Goal: Check status: Check status

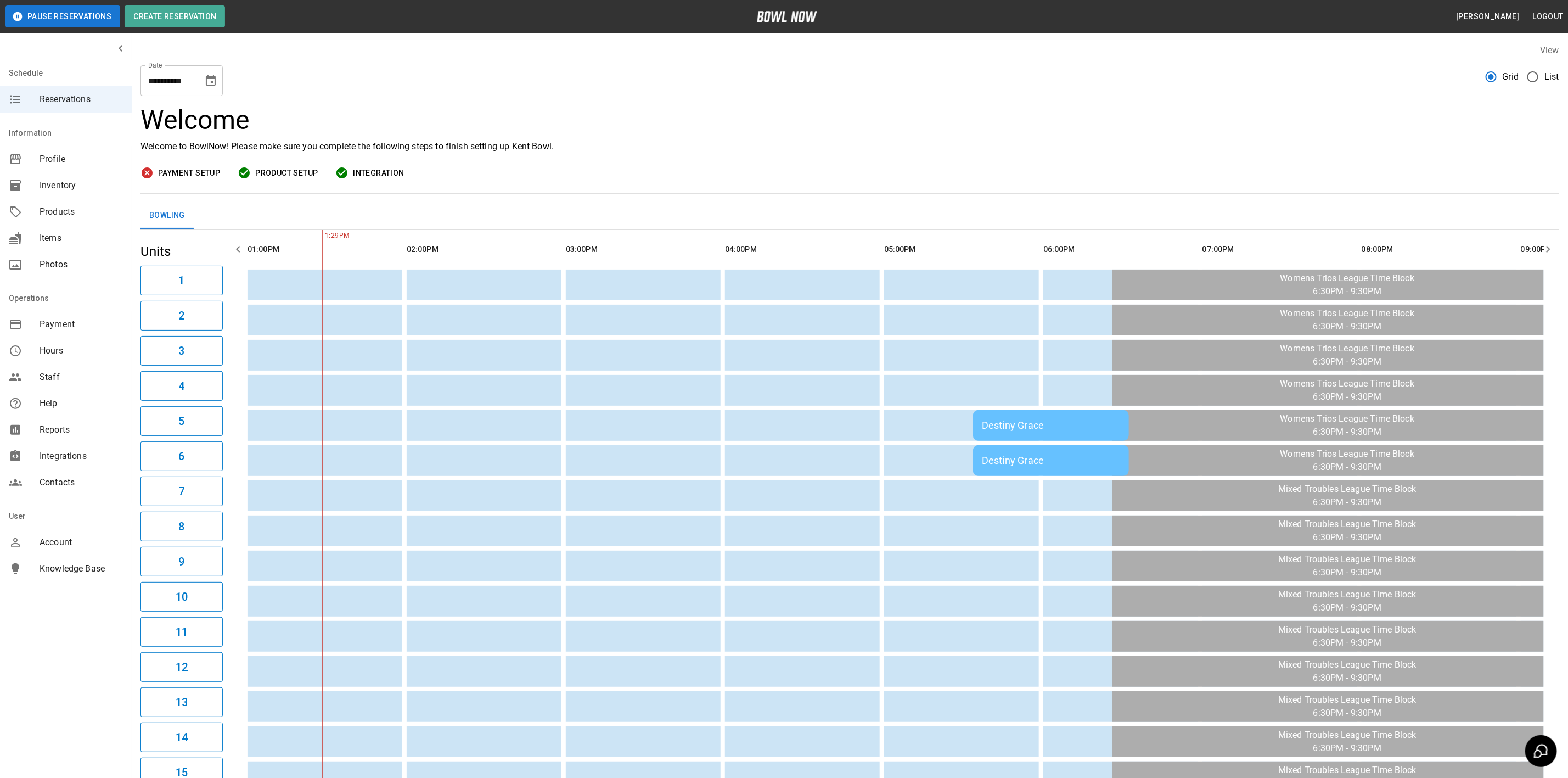
click at [1546, 75] on span "List" at bounding box center [1552, 77] width 15 height 13
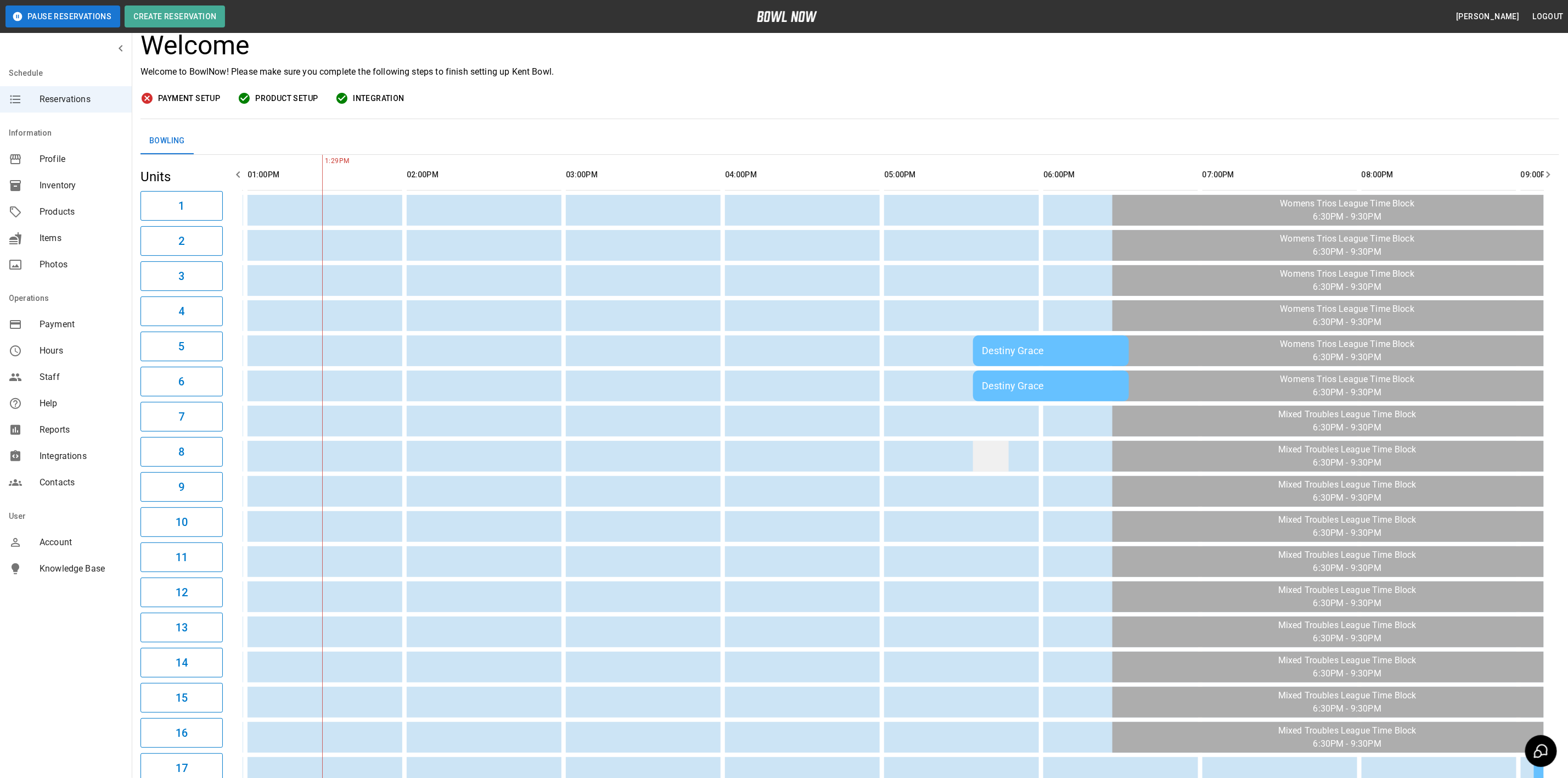
scroll to position [69, 0]
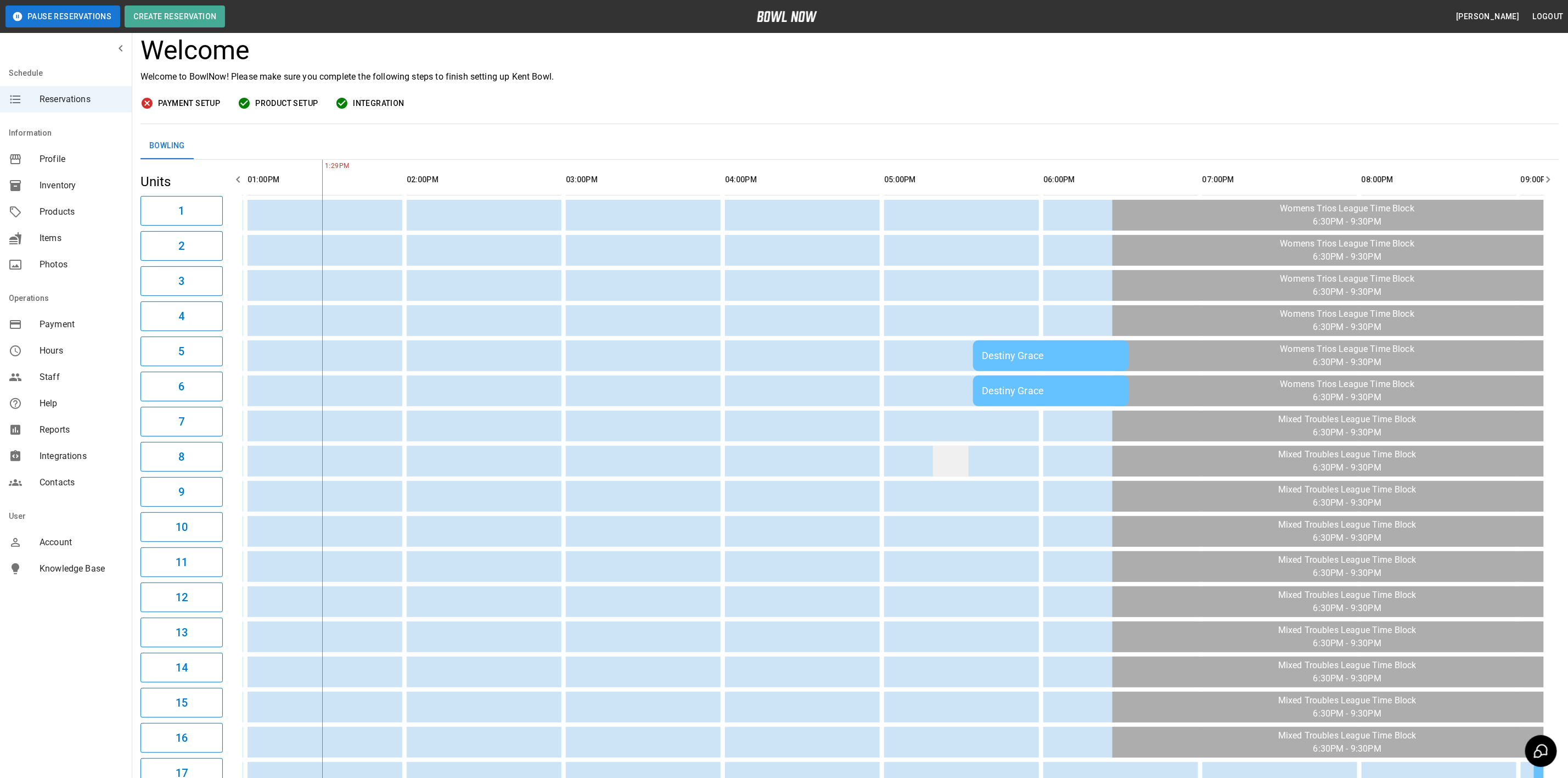
drag, startPoint x: 1097, startPoint y: 461, endPoint x: 927, endPoint y: 466, distance: 170.1
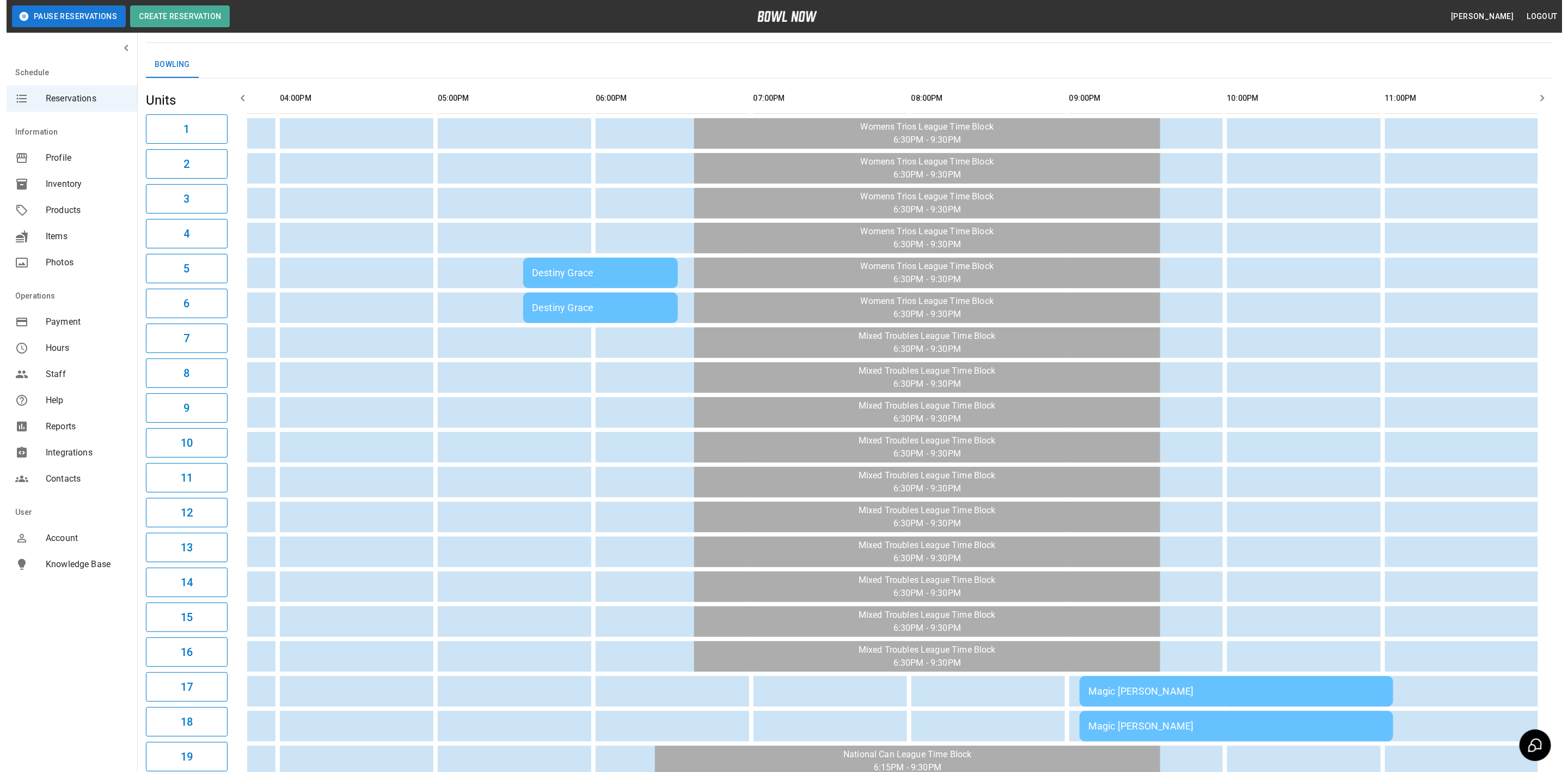
scroll to position [163, 0]
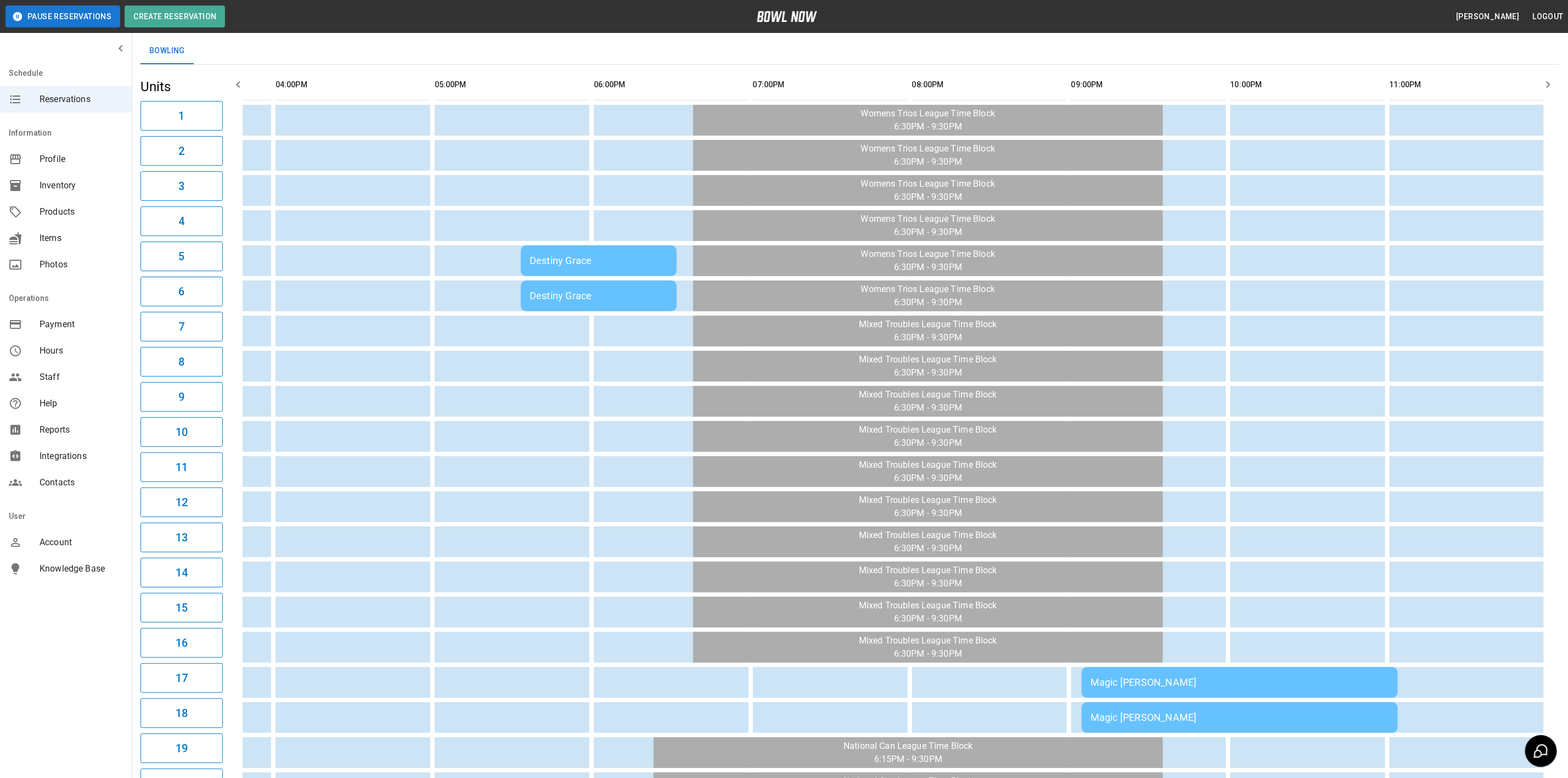
click at [575, 259] on div "Destiny Grace" at bounding box center [598, 260] width 138 height 11
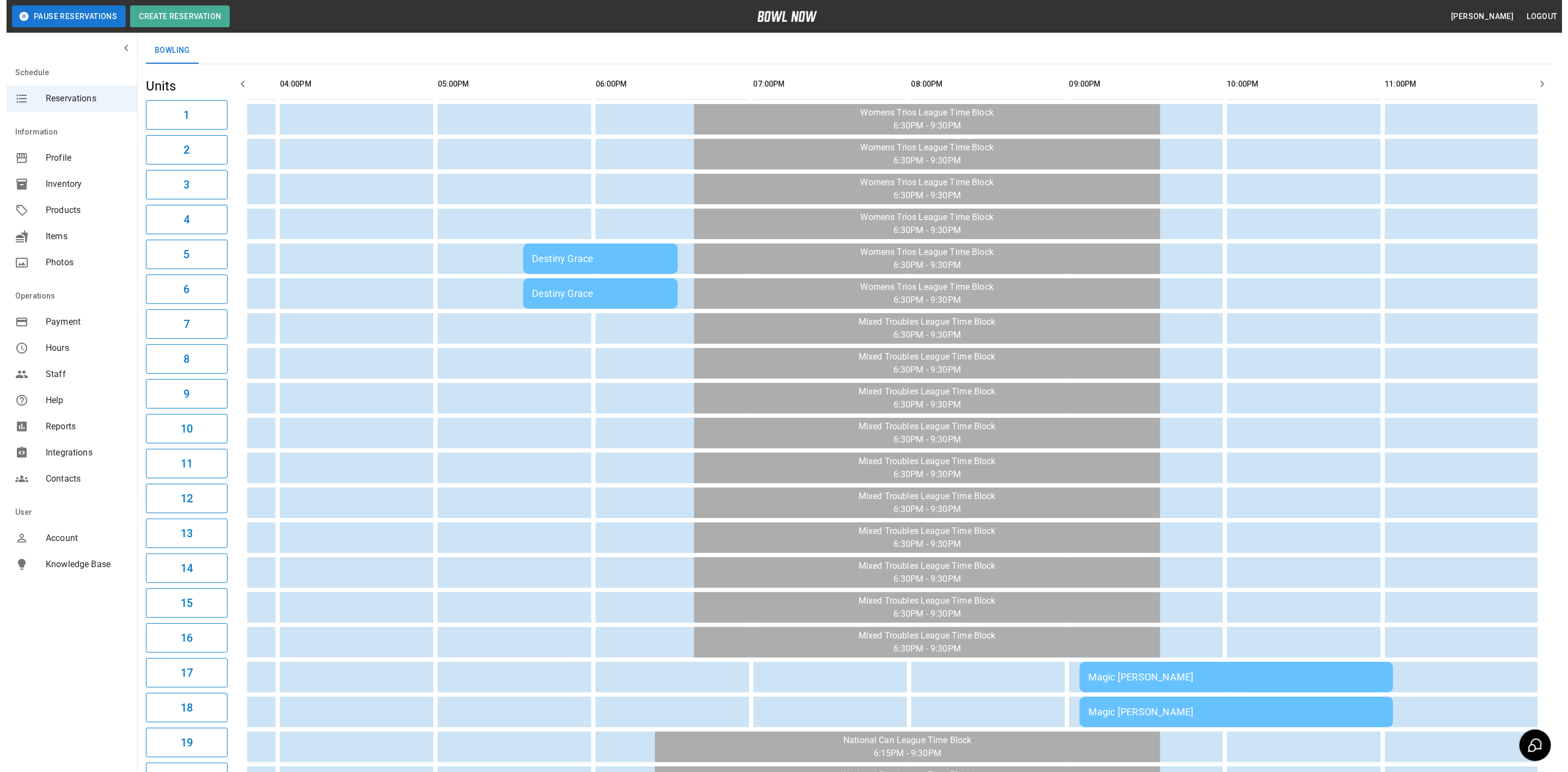
scroll to position [0, 1069]
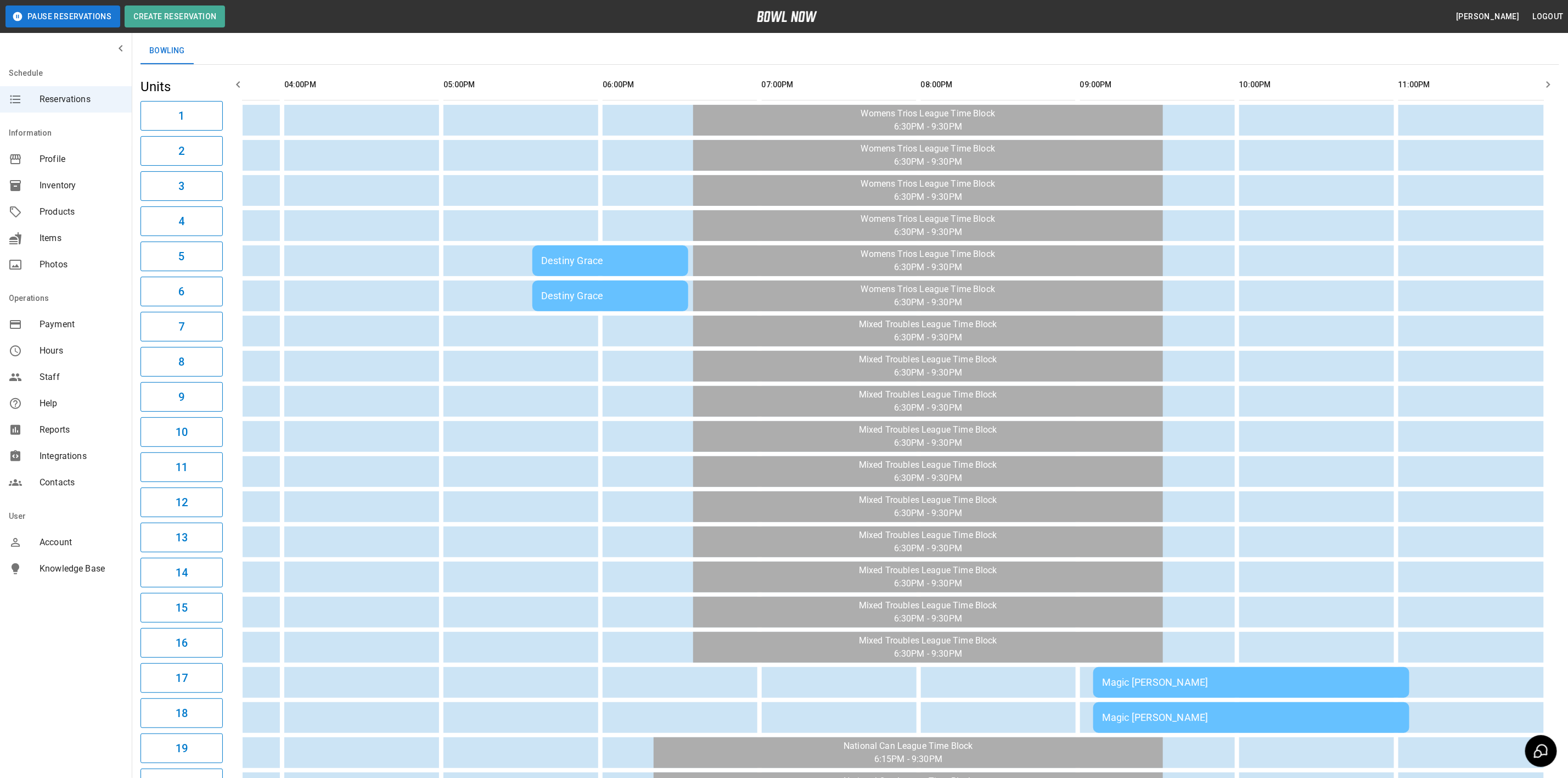
click at [635, 256] on div "Destiny Grace" at bounding box center [610, 260] width 138 height 11
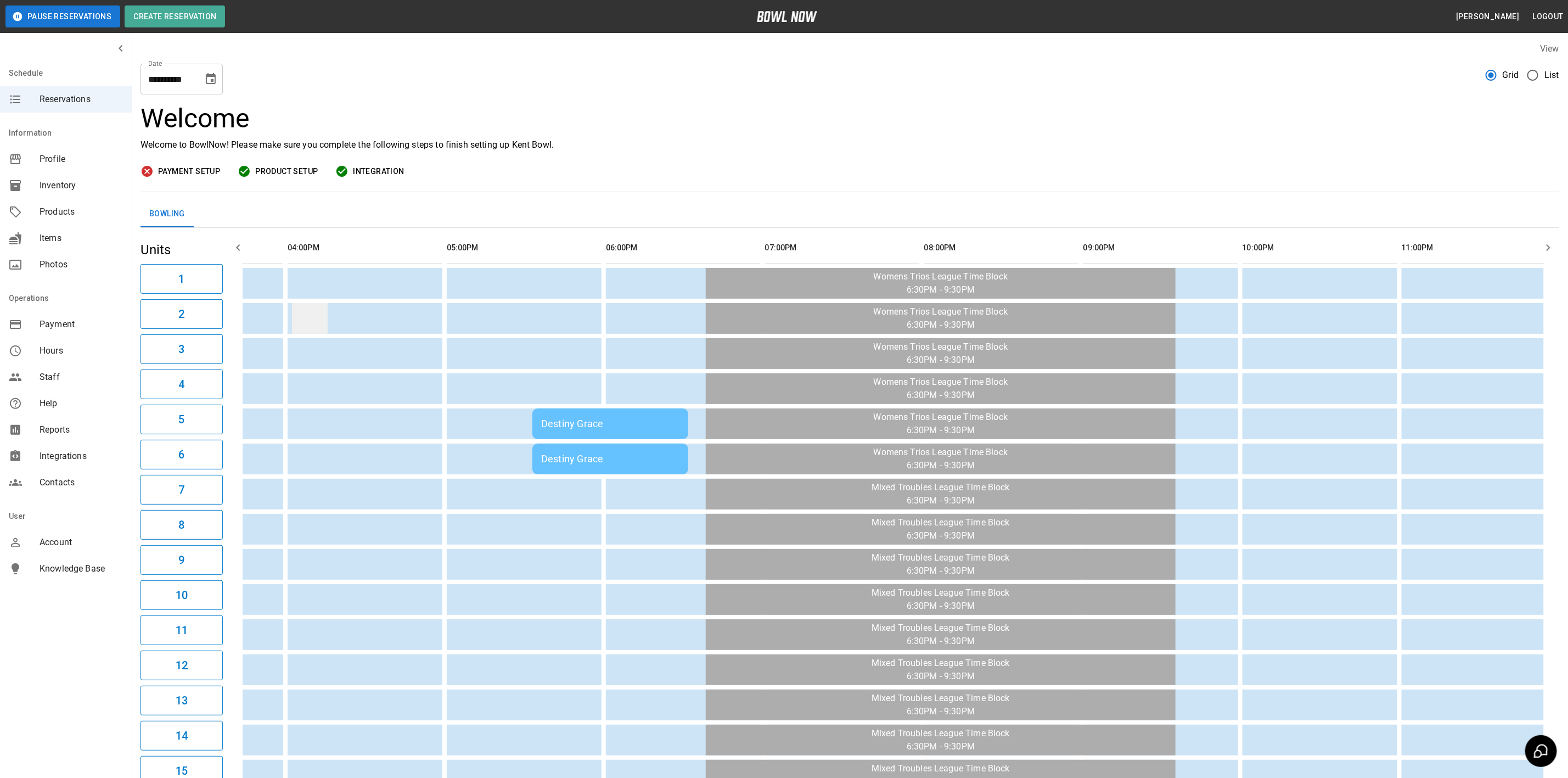
scroll to position [0, 0]
click at [212, 82] on icon "Choose date, selected date is Sep 4, 2025" at bounding box center [210, 80] width 10 height 11
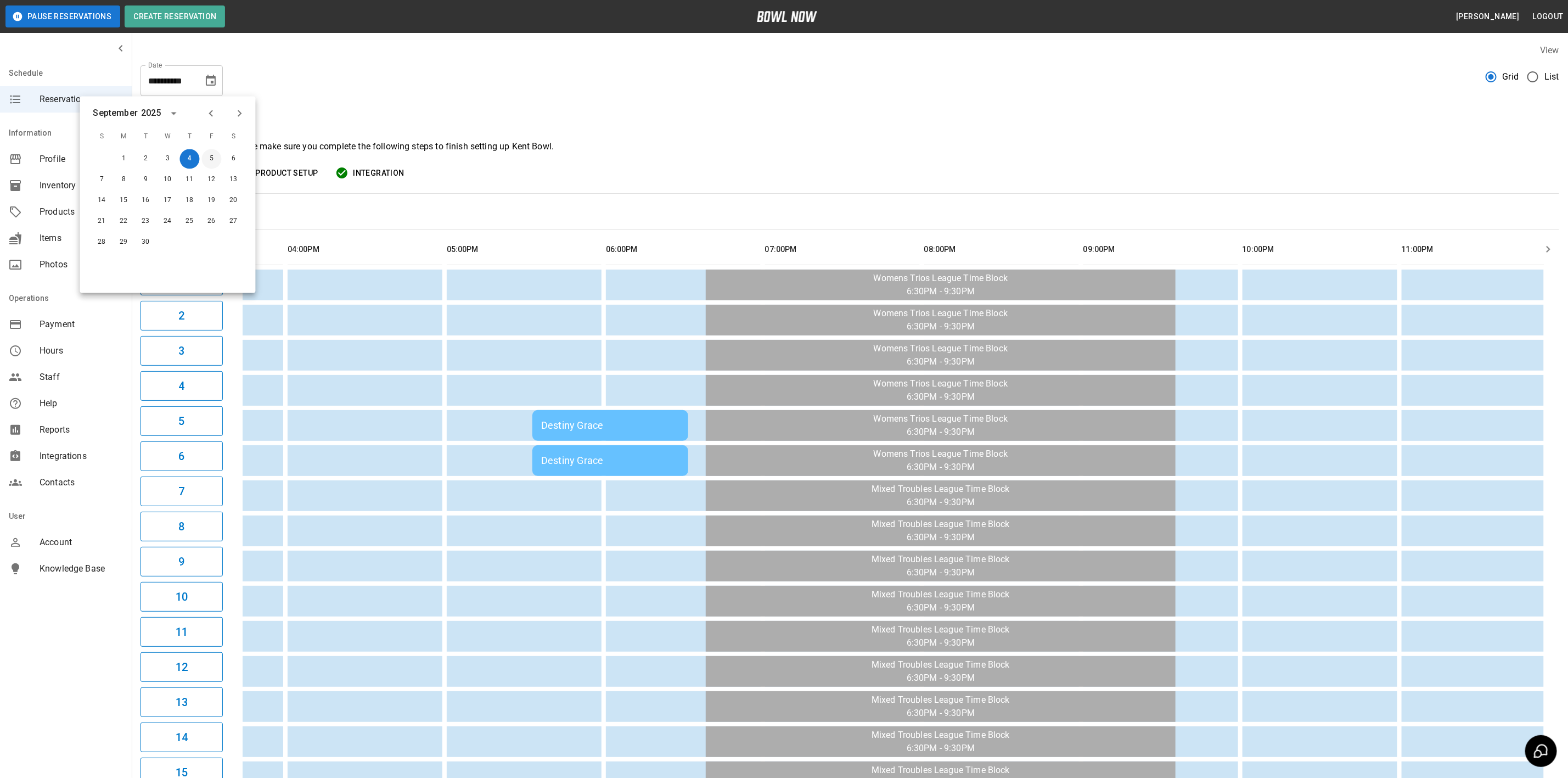
click at [209, 160] on button "5" at bounding box center [212, 158] width 20 height 20
type input "**********"
